Goal: Information Seeking & Learning: Learn about a topic

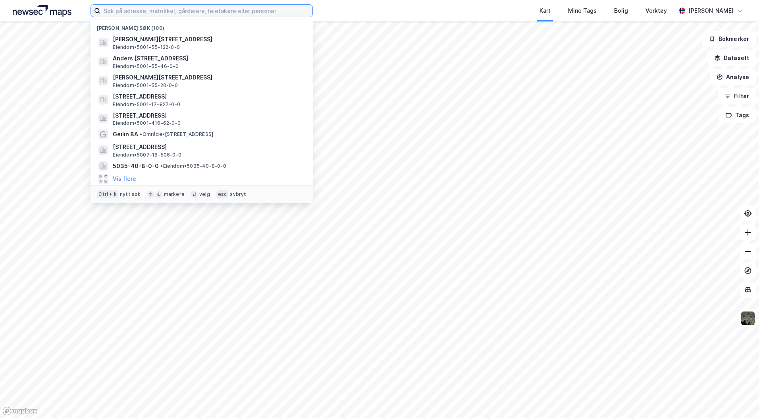
click at [158, 13] on input at bounding box center [206, 11] width 212 height 12
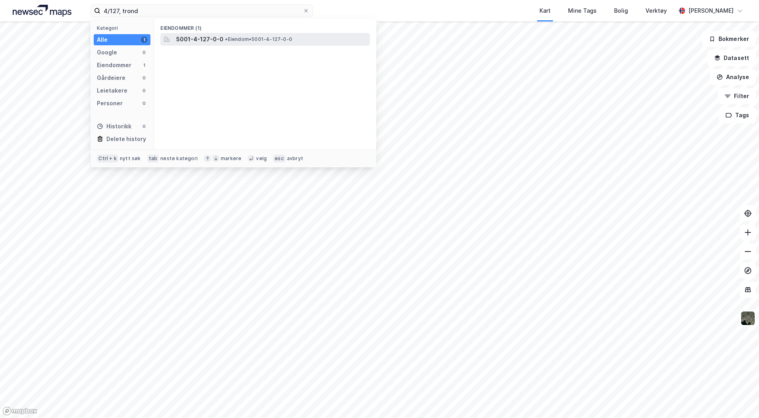
click at [217, 39] on span "5001-4-127-0-0" at bounding box center [199, 40] width 47 height 10
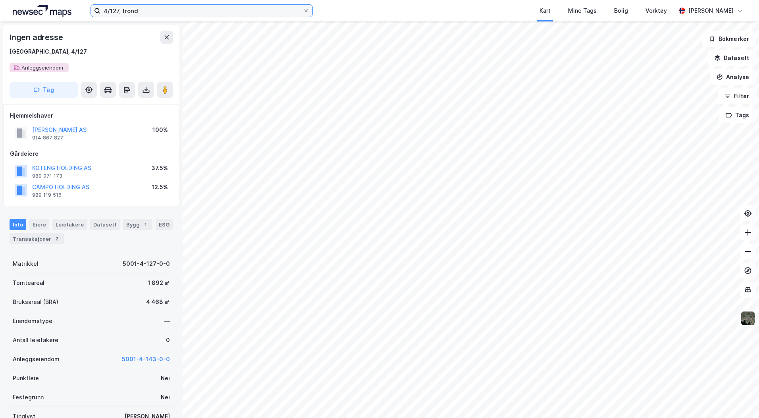
drag, startPoint x: 118, startPoint y: 10, endPoint x: 127, endPoint y: 15, distance: 10.1
click at [118, 10] on input "4/127, trond" at bounding box center [201, 11] width 203 height 12
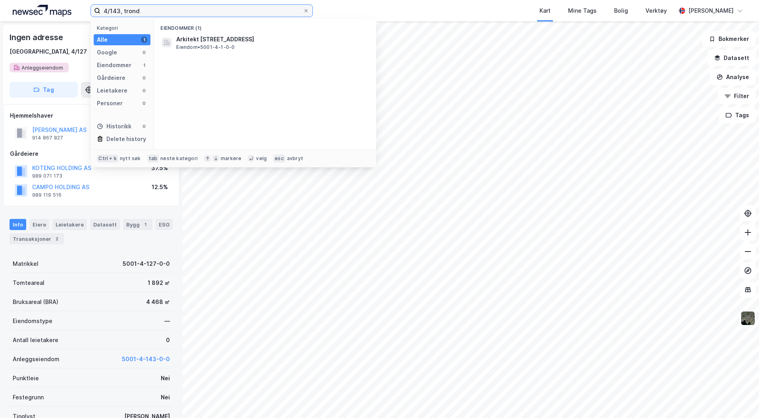
type input "4/143, trond"
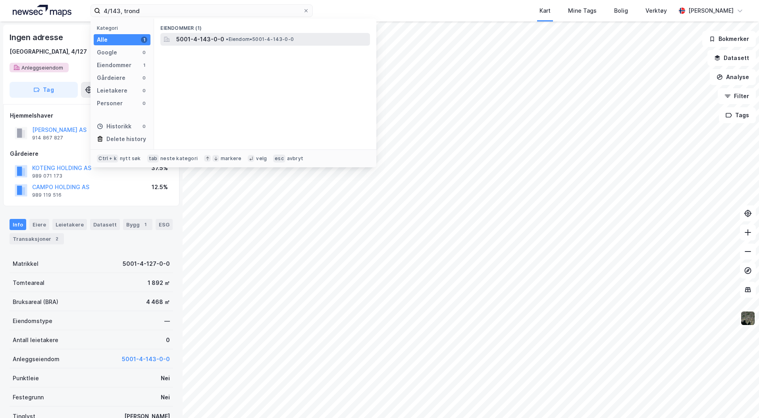
click at [185, 39] on span "5001-4-143-0-0" at bounding box center [200, 40] width 48 height 10
